Goal: Information Seeking & Learning: Find specific fact

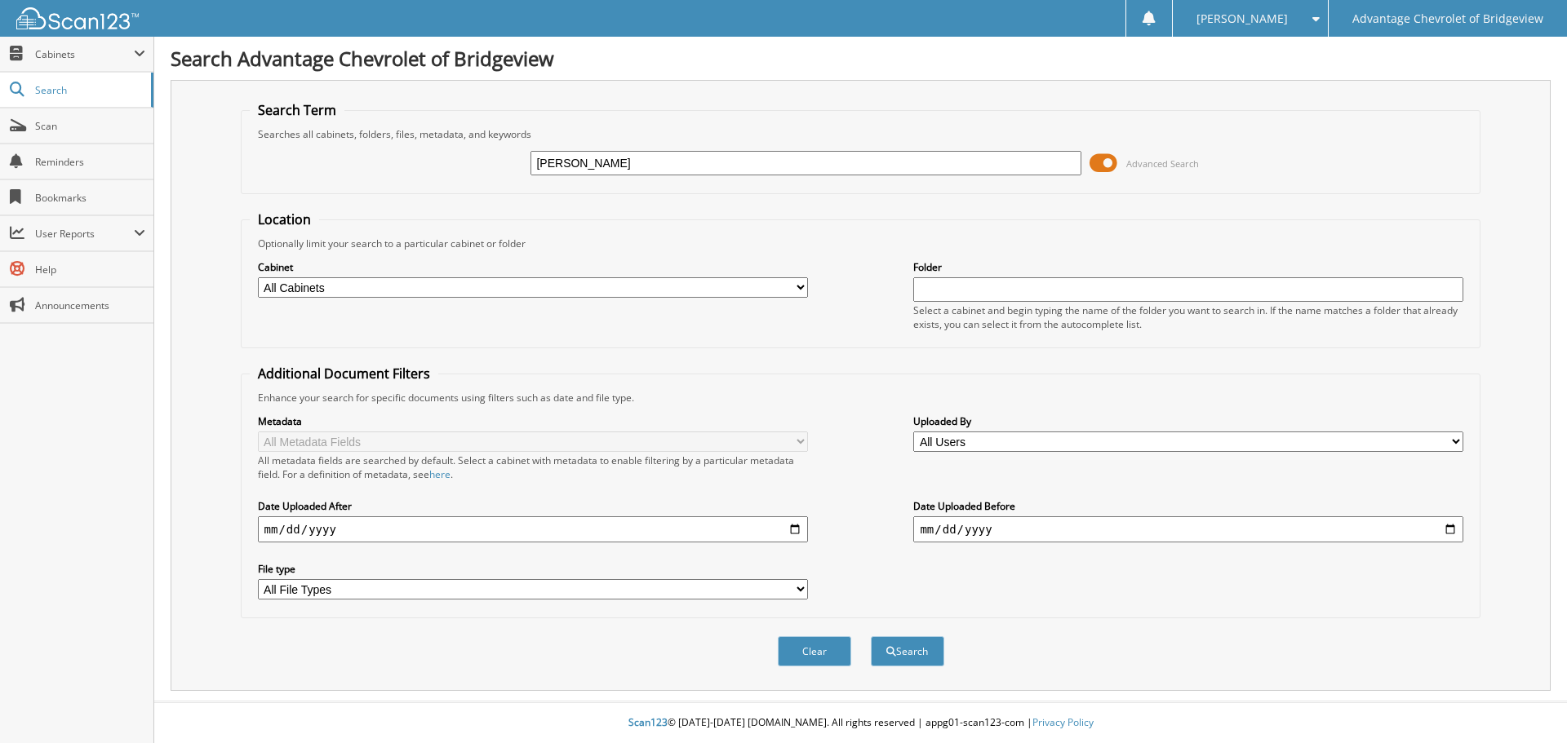
type input "[PERSON_NAME]"
click at [871, 637] on button "Search" at bounding box center [907, 652] width 73 height 30
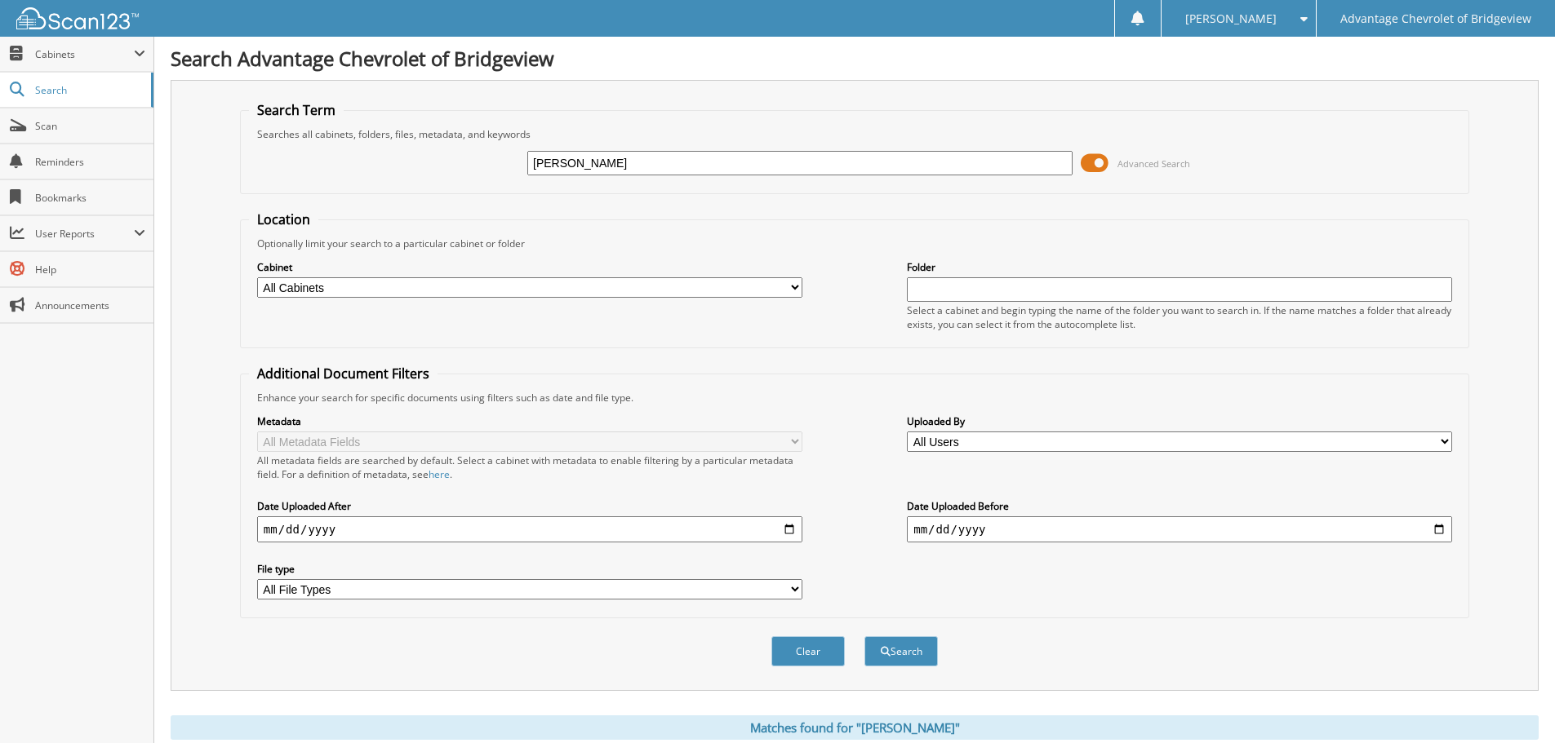
click at [1108, 164] on span at bounding box center [1094, 163] width 28 height 24
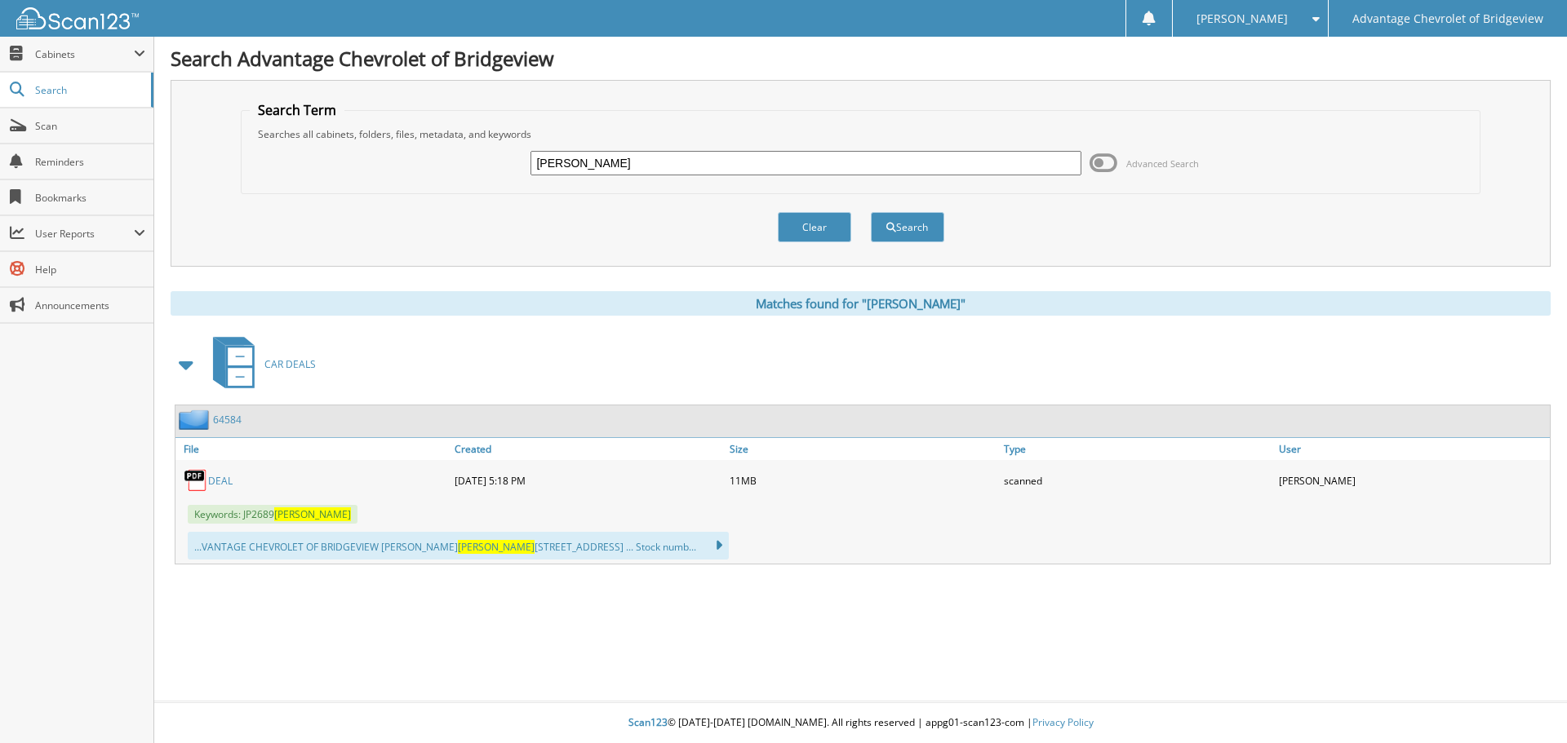
click at [219, 477] on link "DEAL" at bounding box center [220, 481] width 24 height 14
